Goal: Transaction & Acquisition: Purchase product/service

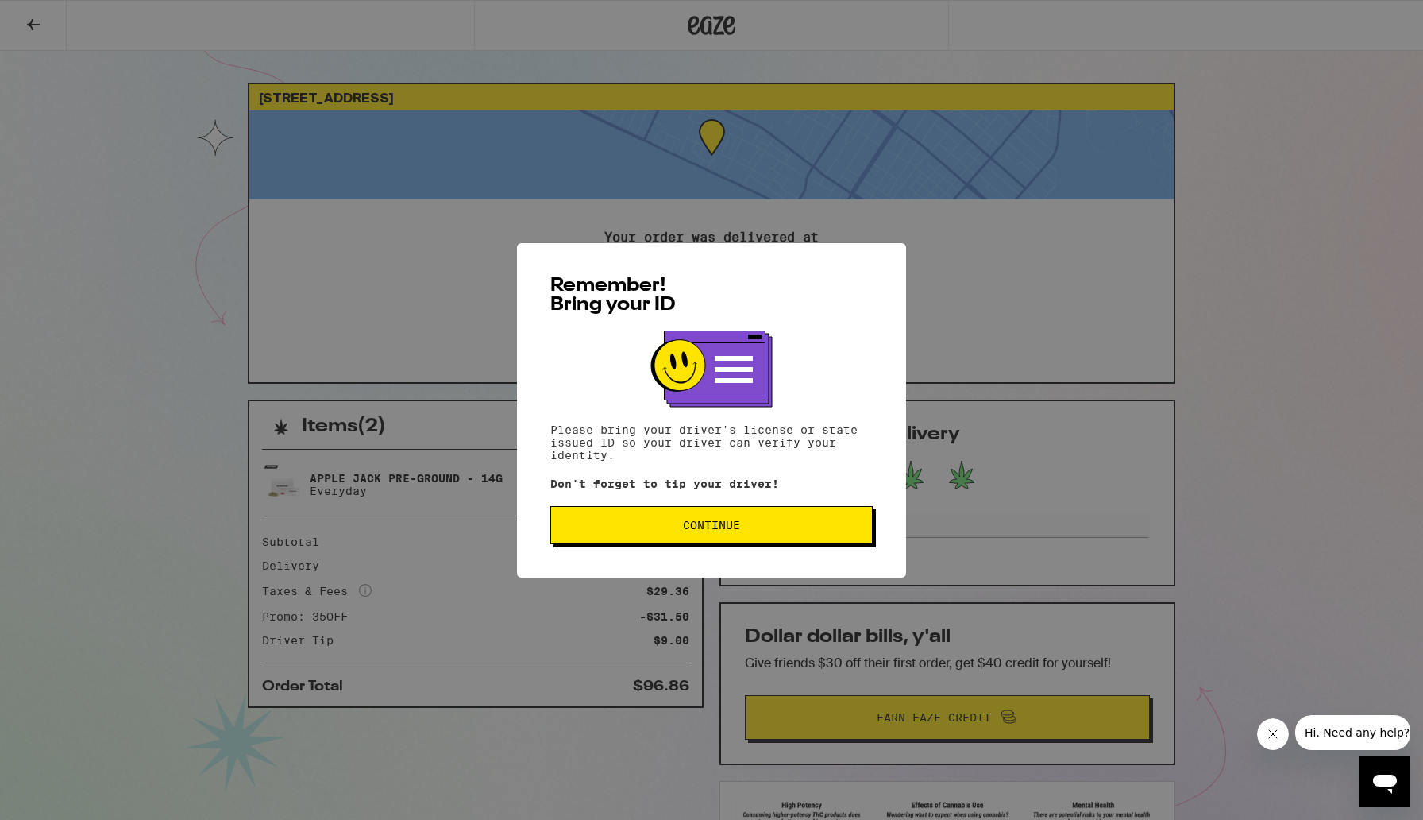
click at [673, 530] on span "Continue" at bounding box center [711, 524] width 295 height 11
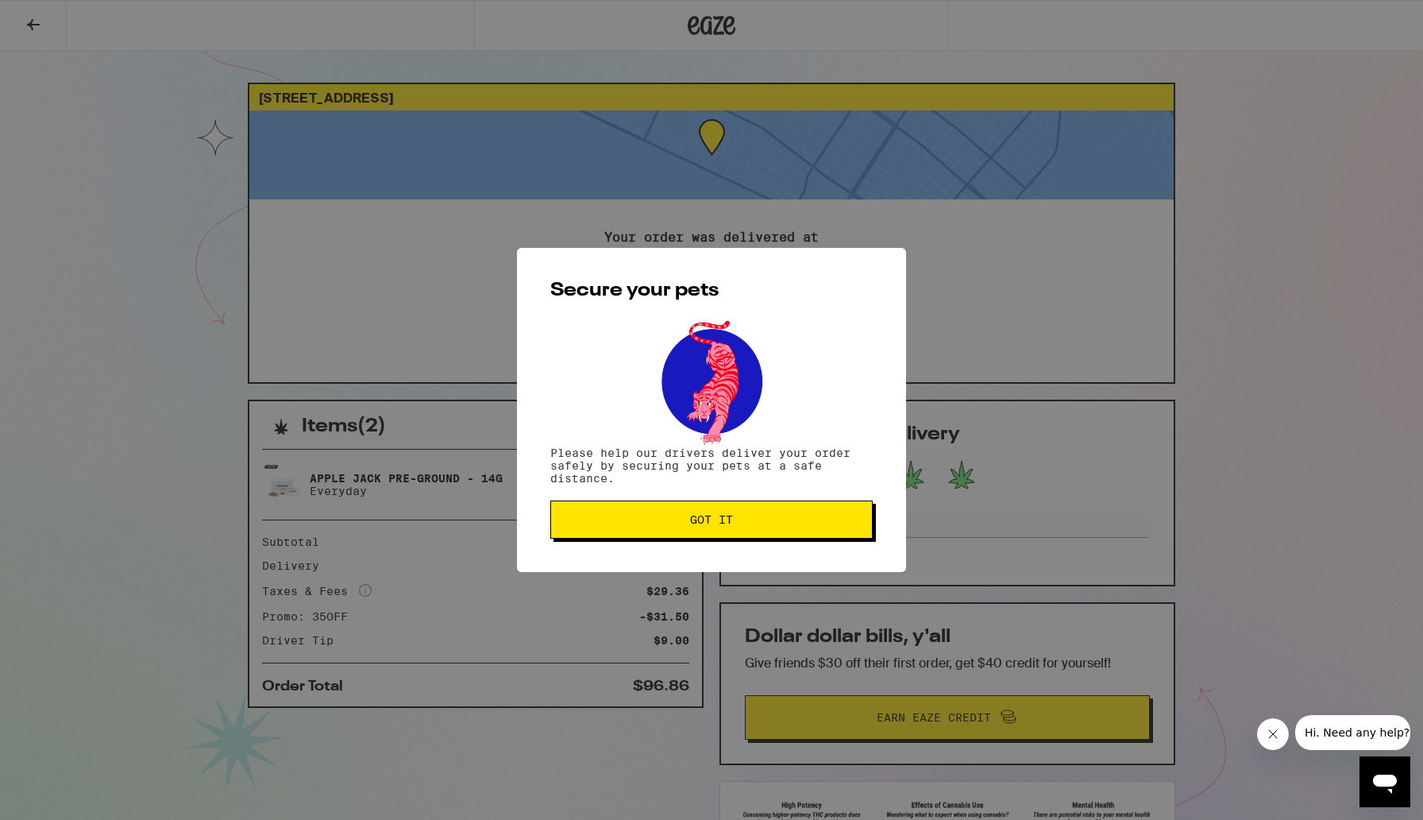
click at [673, 531] on button "Got it" at bounding box center [711, 519] width 322 height 38
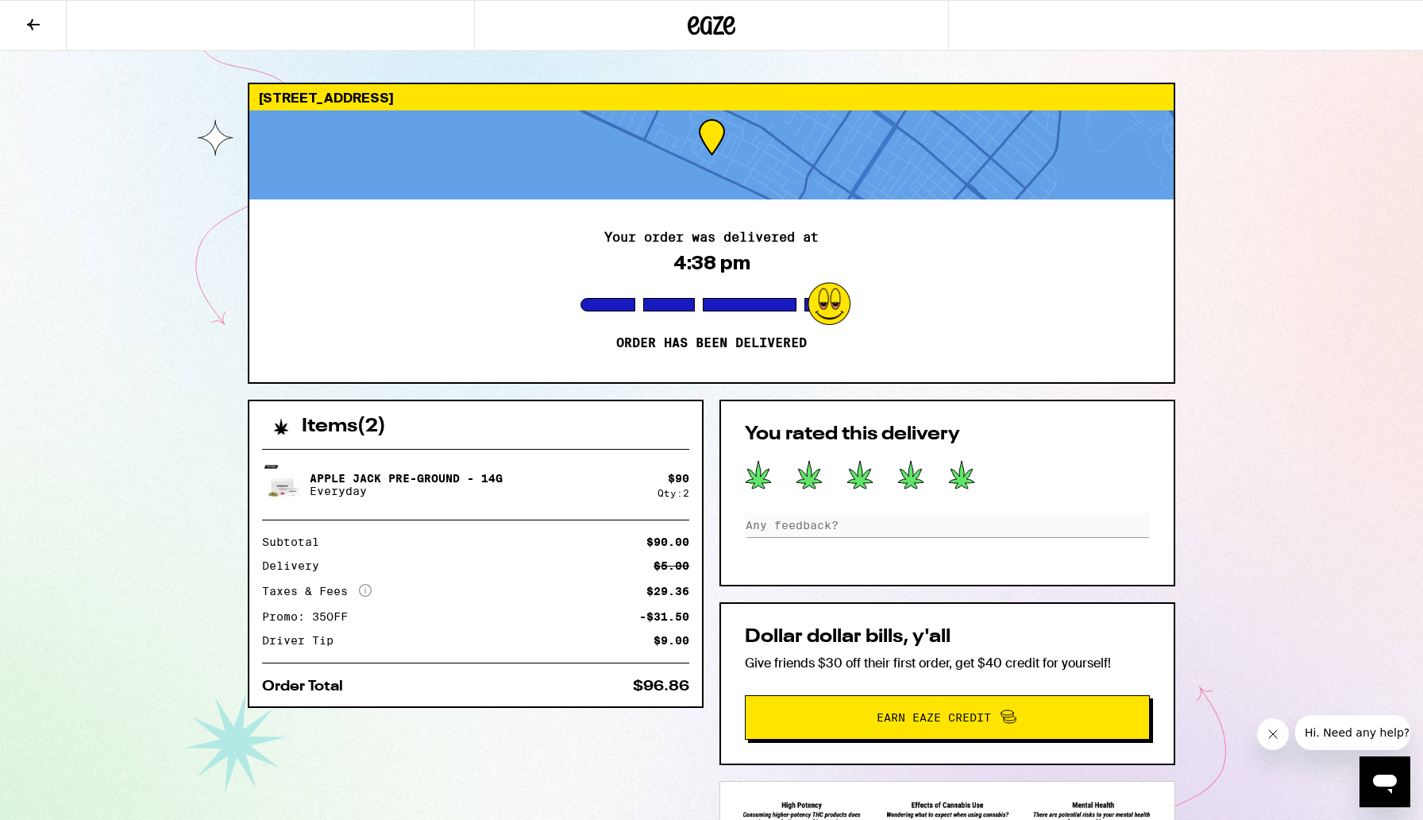
click at [28, 22] on icon at bounding box center [33, 24] width 13 height 11
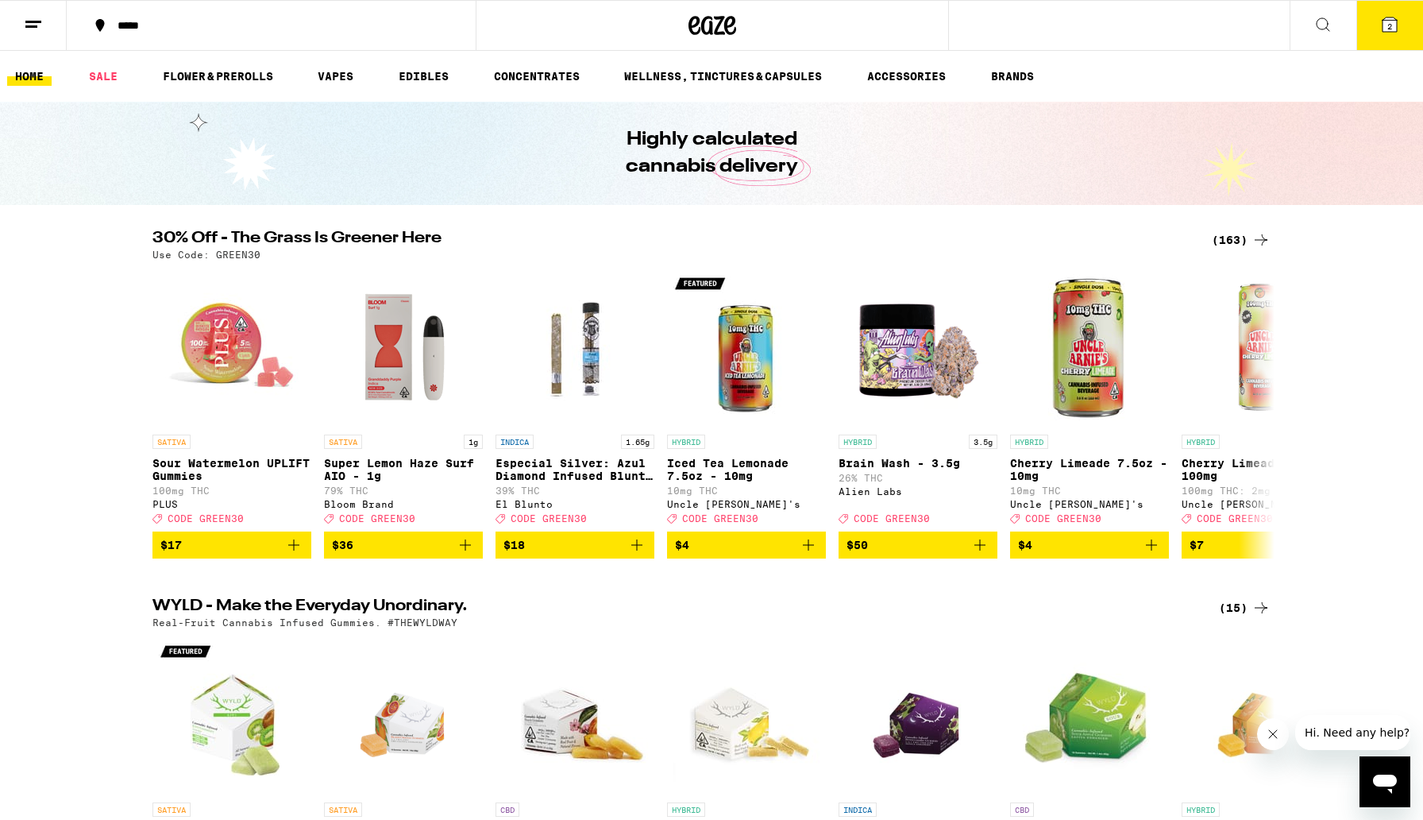
click at [1227, 237] on div "(163)" at bounding box center [1241, 239] width 59 height 19
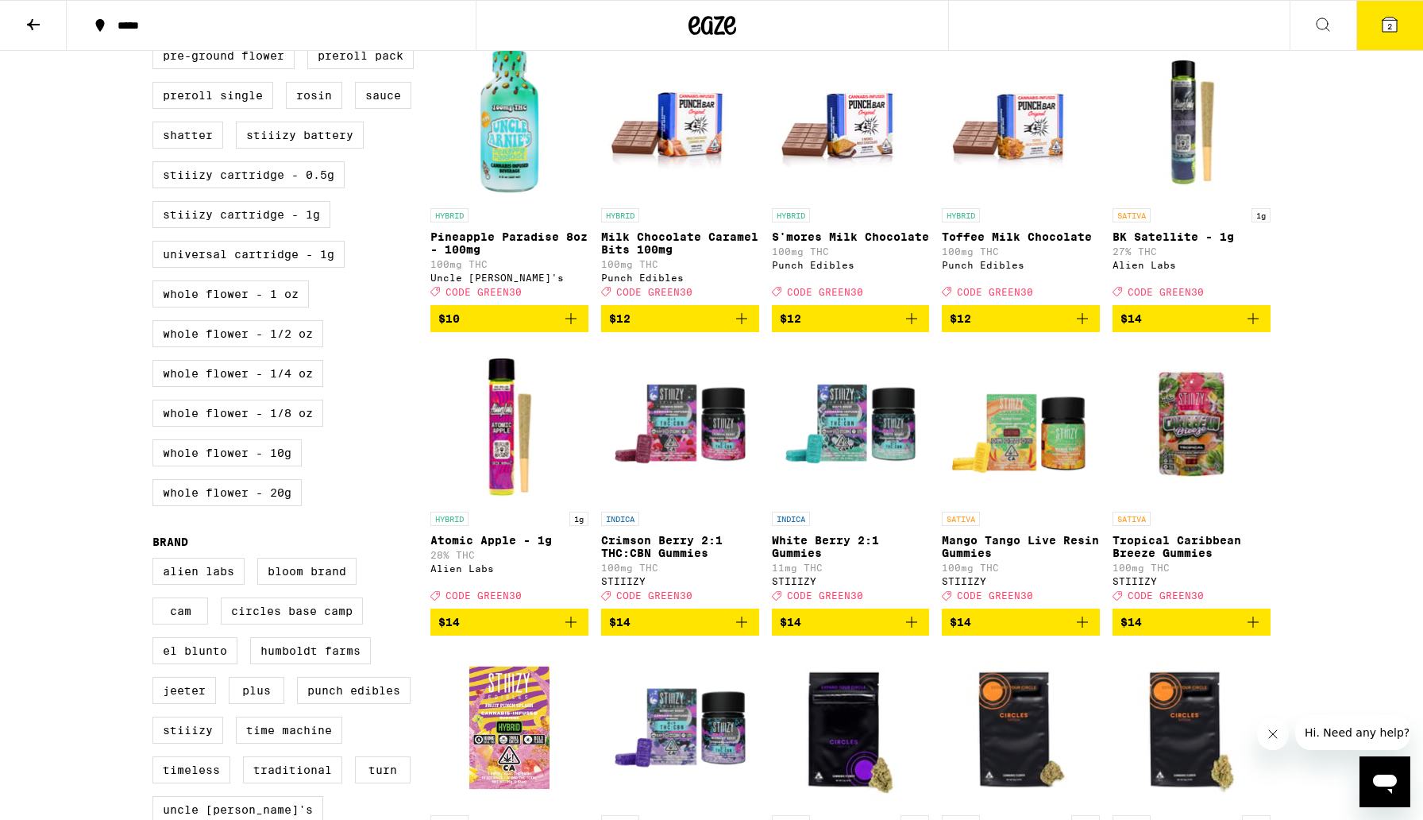
scroll to position [797, 0]
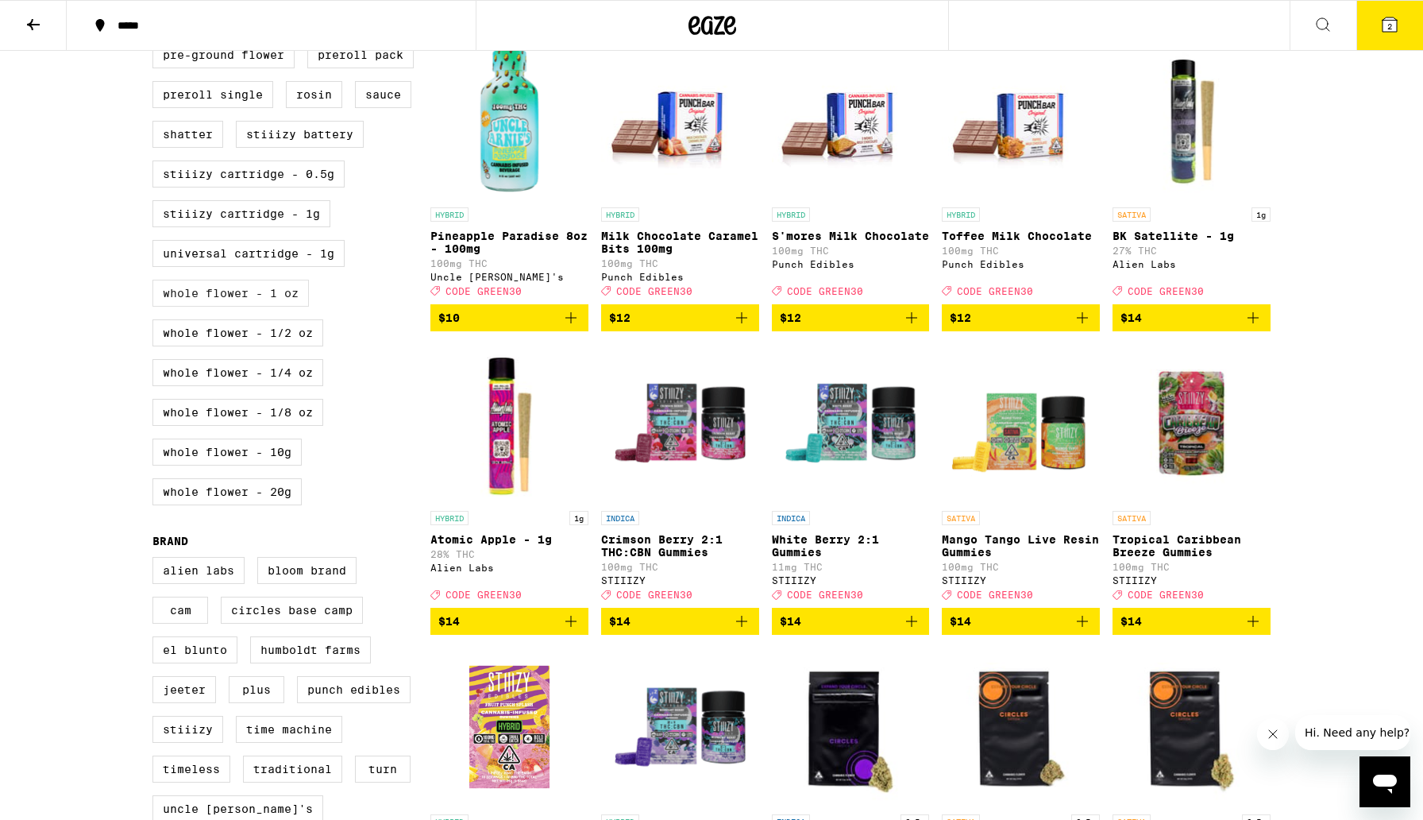
click at [264, 307] on label "Whole Flower - 1 oz" at bounding box center [230, 293] width 156 height 27
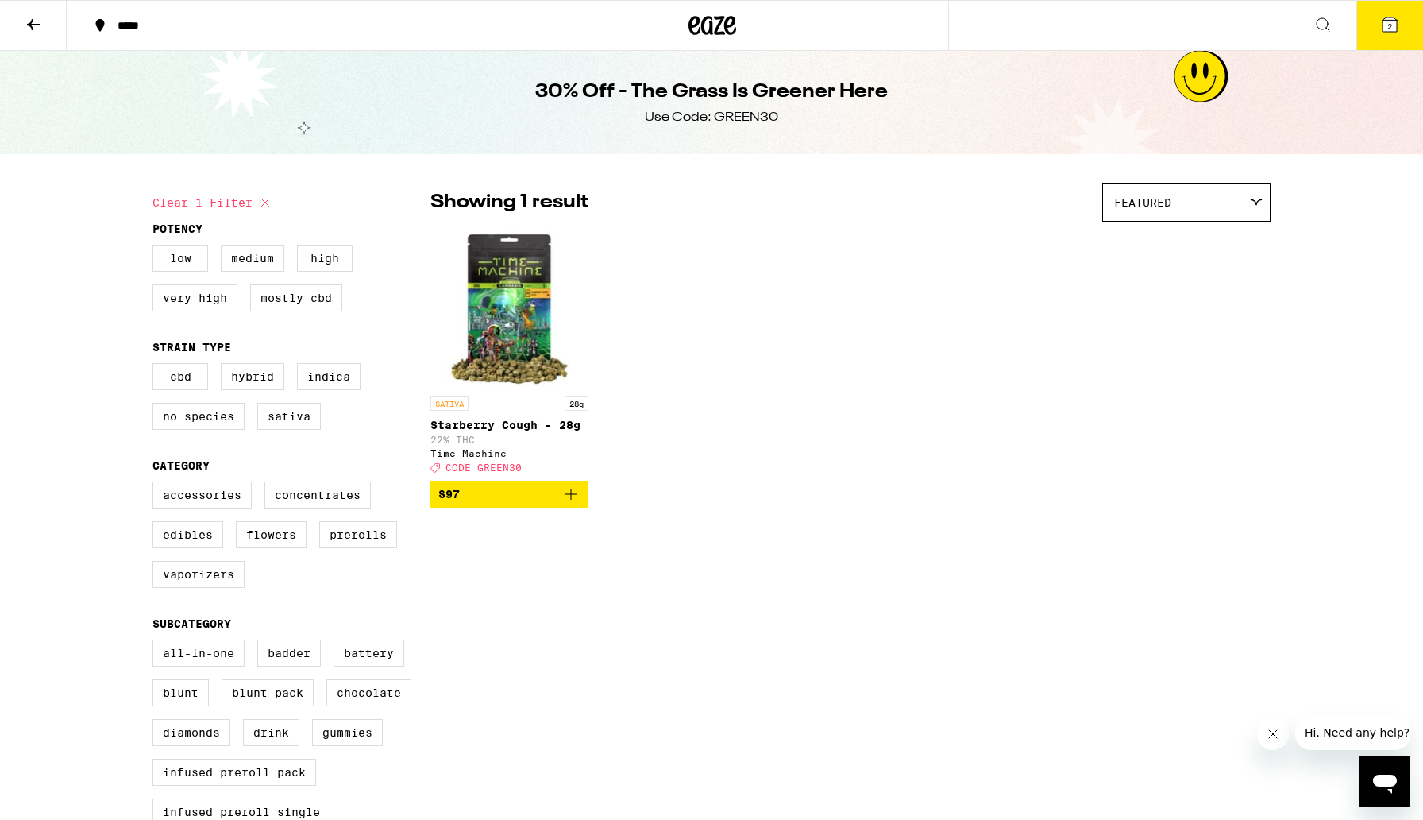
click at [1384, 31] on icon at bounding box center [1390, 24] width 14 height 14
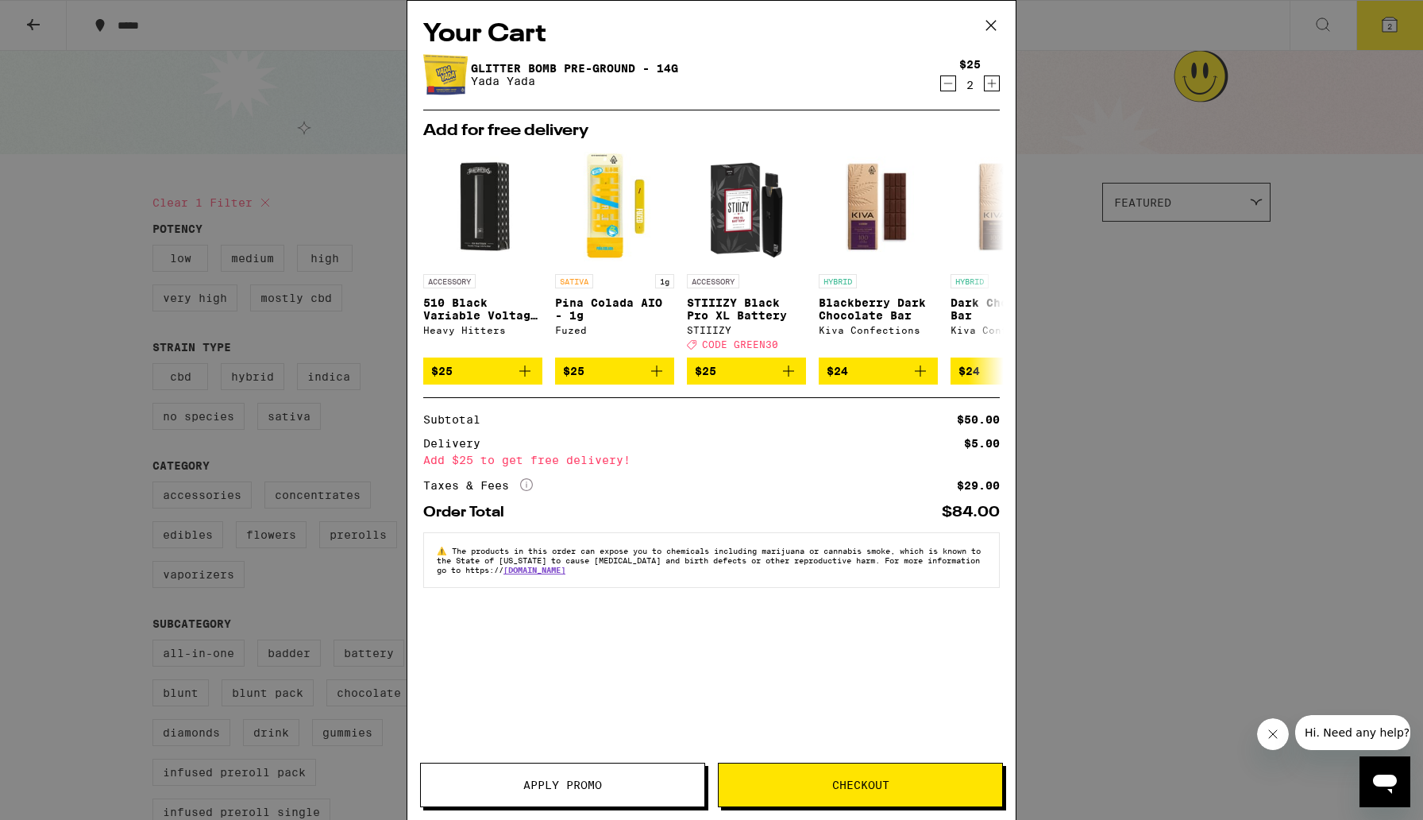
click at [1058, 50] on div "Your Cart Glitter Bomb Pre-Ground - 14g Yada Yada $25 2 Add for free delivery A…" at bounding box center [711, 410] width 1423 height 820
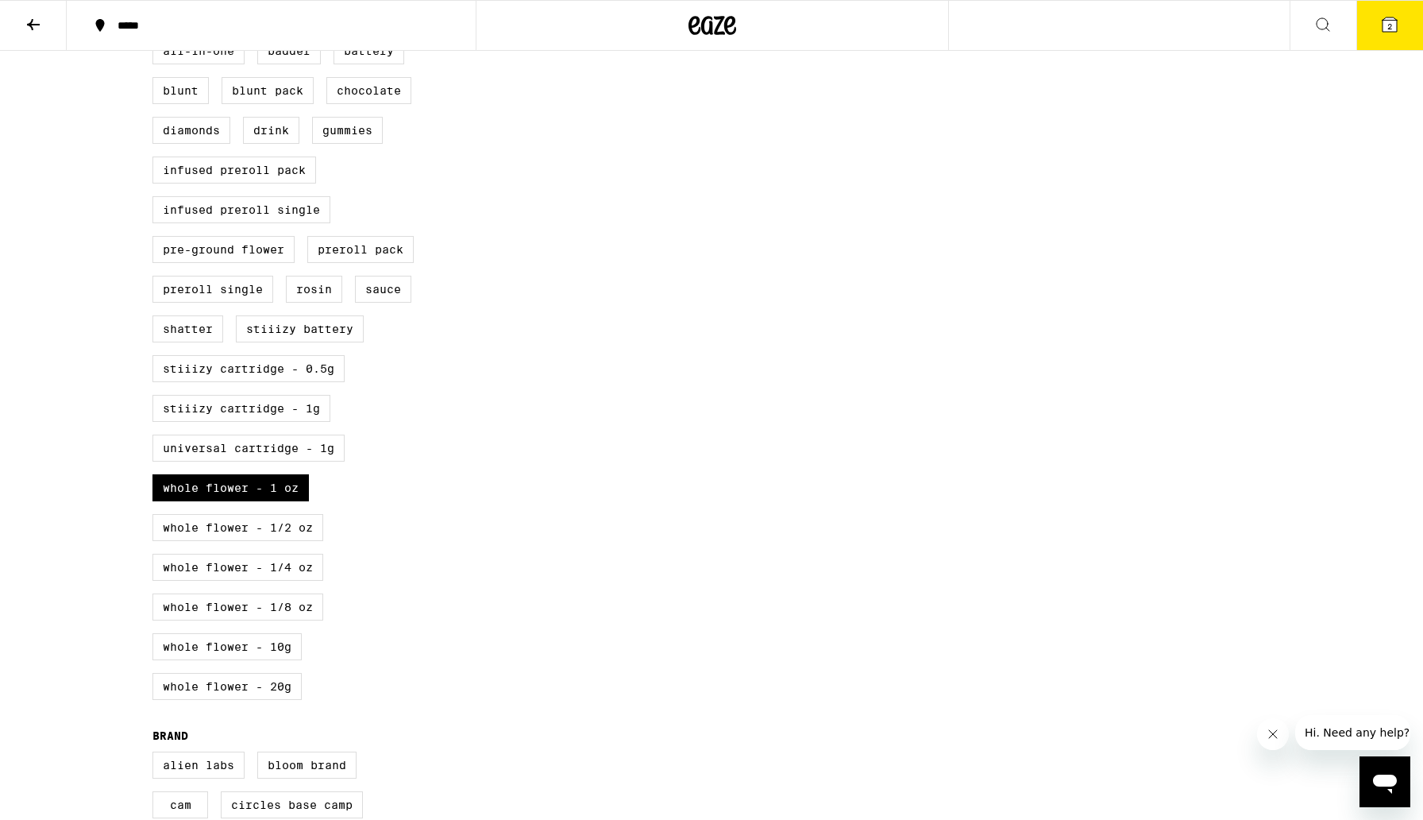
scroll to position [646, 0]
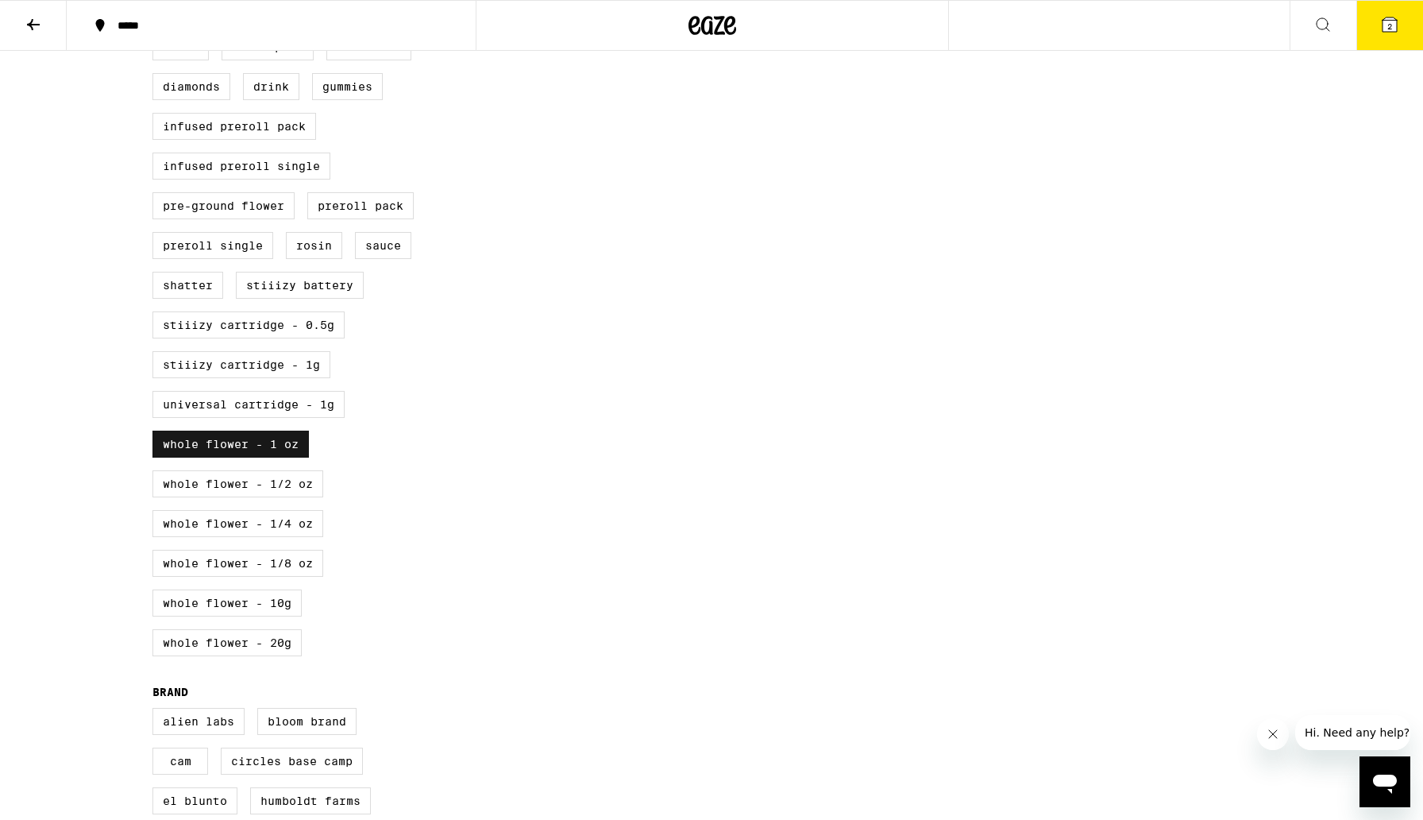
click at [236, 457] on label "Whole Flower - 1 oz" at bounding box center [230, 443] width 156 height 27
checkbox input "false"
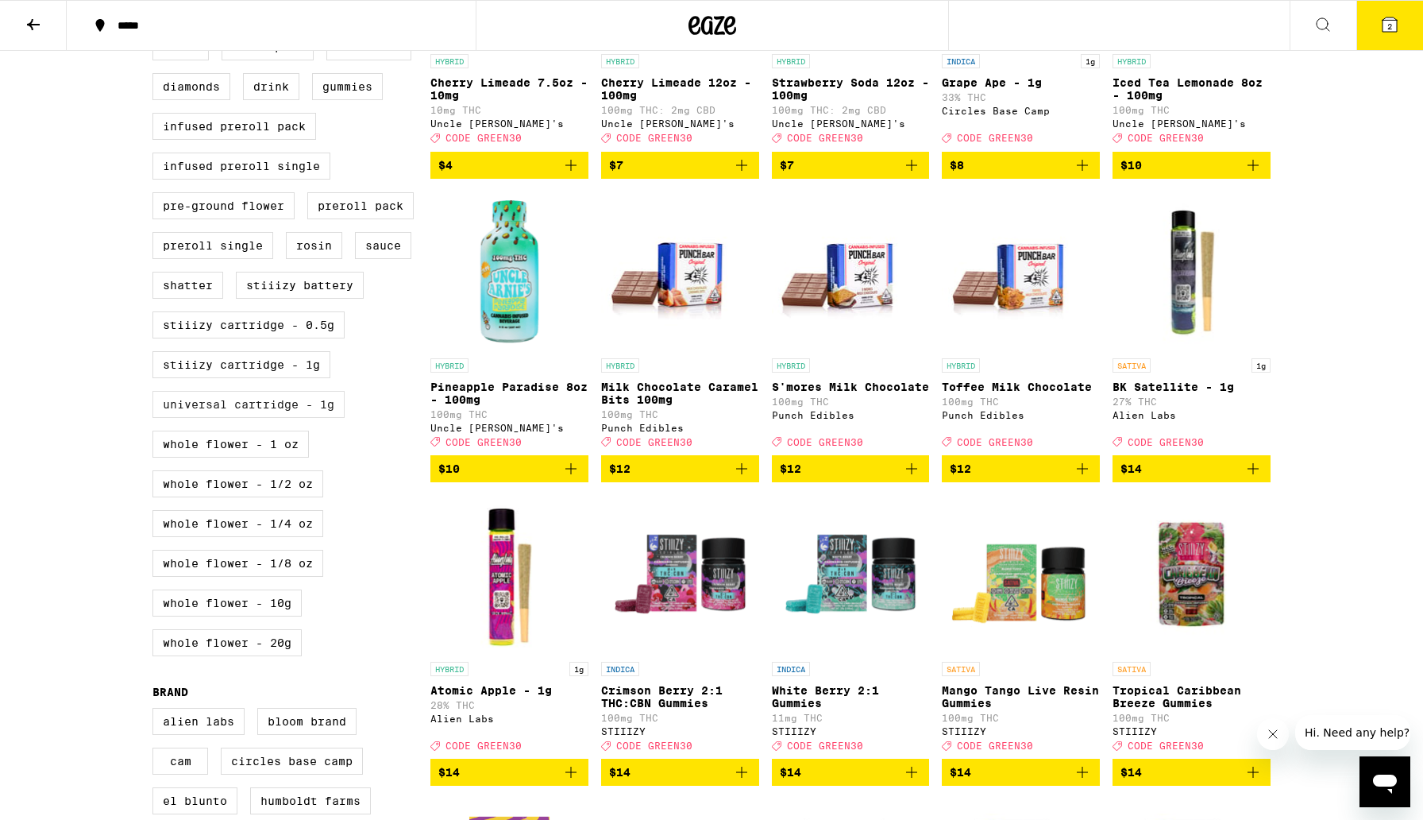
click at [238, 418] on label "Universal Cartridge - 1g" at bounding box center [248, 404] width 192 height 27
checkbox input "true"
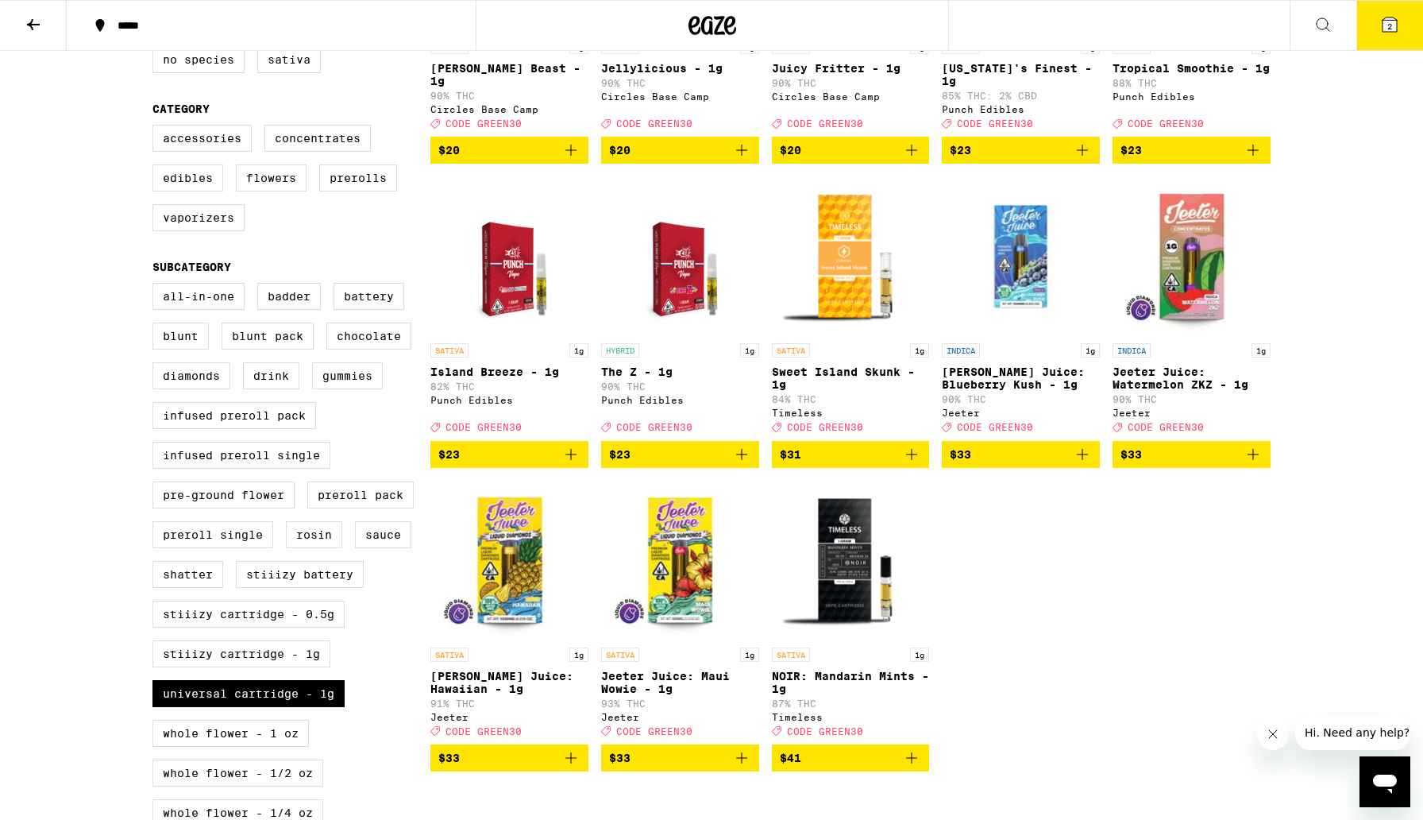
scroll to position [359, 0]
